Goal: Task Accomplishment & Management: Complete application form

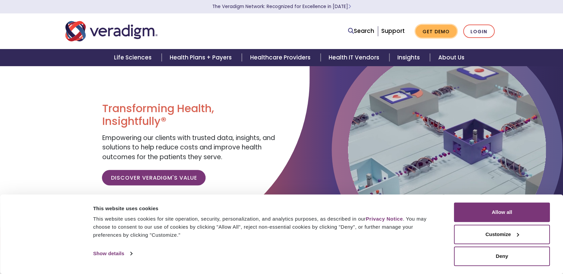
click at [438, 32] on link "Get Demo" at bounding box center [436, 31] width 41 height 13
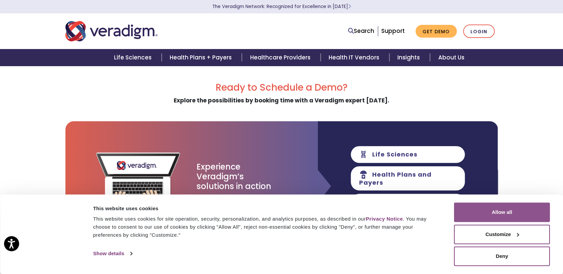
click at [524, 210] on button "Allow all" at bounding box center [502, 211] width 96 height 19
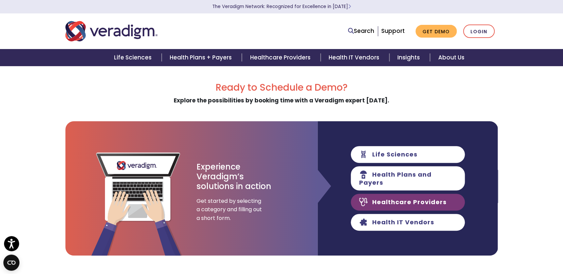
click at [429, 198] on link "Healthcare Providers" at bounding box center [408, 202] width 114 height 17
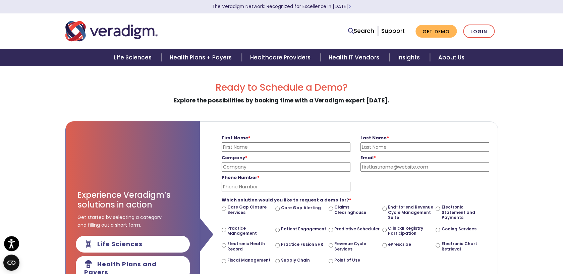
scroll to position [0, 252]
click at [293, 146] on input "First Name *" at bounding box center [285, 146] width 129 height 9
type input "AUDREY"
type input "GARNER"
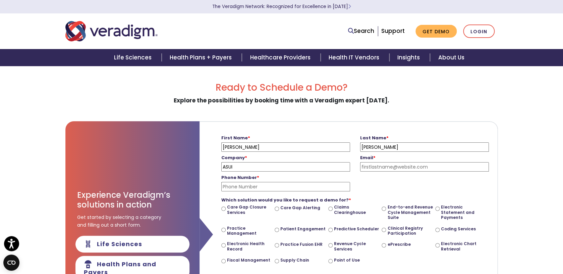
type input "ASUI"
type input "audrey.garner@asui.org"
click at [324, 186] on input "Phone Number *" at bounding box center [285, 186] width 129 height 9
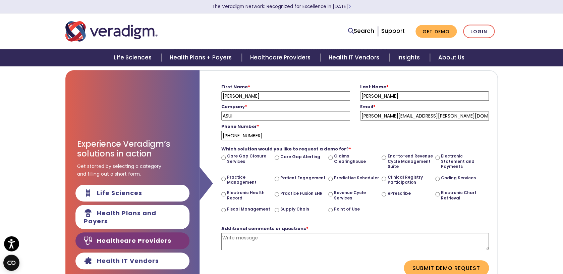
scroll to position [72, 0]
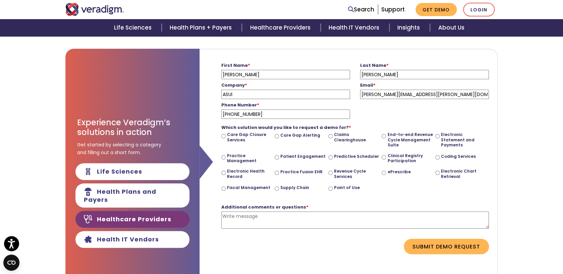
type input "480-791-2046"
click at [224, 157] on input "Practice Management" at bounding box center [223, 157] width 4 height 4
radio input "true"
click at [225, 172] on input "Electronic Health Record" at bounding box center [223, 172] width 4 height 4
radio input "true"
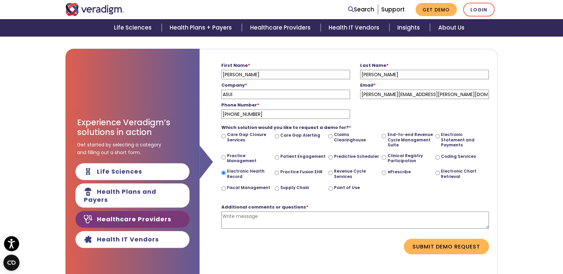
click at [290, 156] on label "Patient Engagement" at bounding box center [303, 156] width 45 height 5
click at [279, 156] on input "Patient Engagement" at bounding box center [277, 157] width 4 height 4
radio input "true"
click at [277, 189] on input "Supply Chain" at bounding box center [277, 188] width 4 height 4
radio input "true"
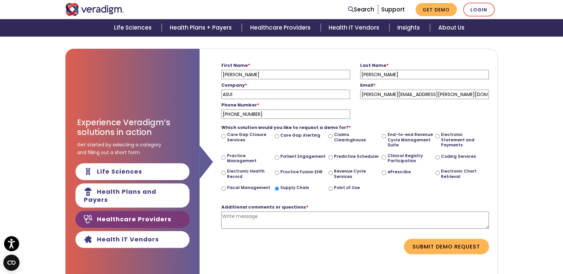
click at [384, 172] on input "ePrescribe" at bounding box center [384, 172] width 4 height 4
radio input "true"
click at [244, 92] on input "ASUI" at bounding box center [285, 94] width 129 height 9
type input "ASUI Arizona State Urological"
click at [420, 245] on button "Submit Demo Request" at bounding box center [446, 246] width 85 height 15
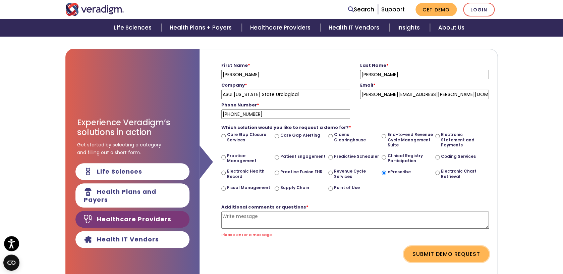
click at [463, 254] on button "Submit Demo Request" at bounding box center [446, 253] width 85 height 15
click at [291, 216] on textarea "Additional comments or questions *" at bounding box center [355, 219] width 268 height 17
type textarea "Requesting Demo"
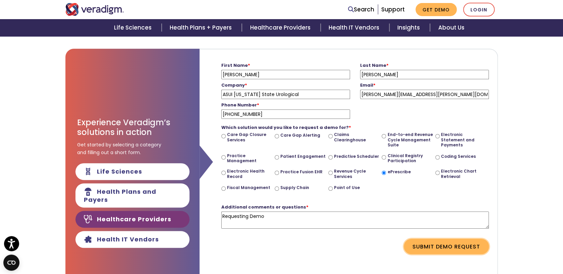
click at [455, 251] on button "Submit Demo Request" at bounding box center [446, 246] width 85 height 15
